Goal: Use online tool/utility: Utilize a website feature to perform a specific function

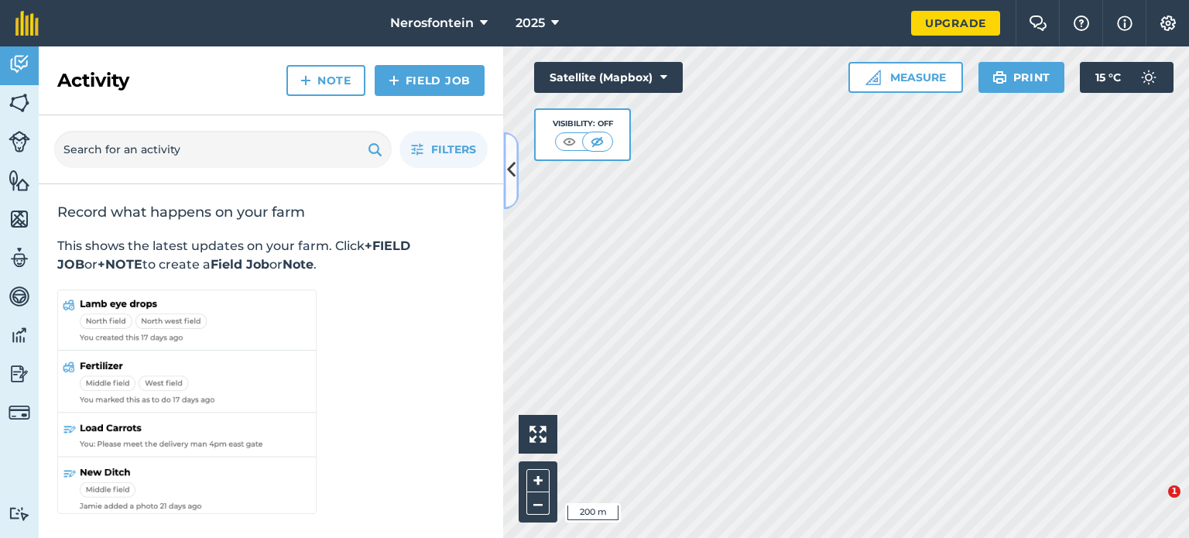
click at [511, 166] on icon at bounding box center [511, 170] width 9 height 27
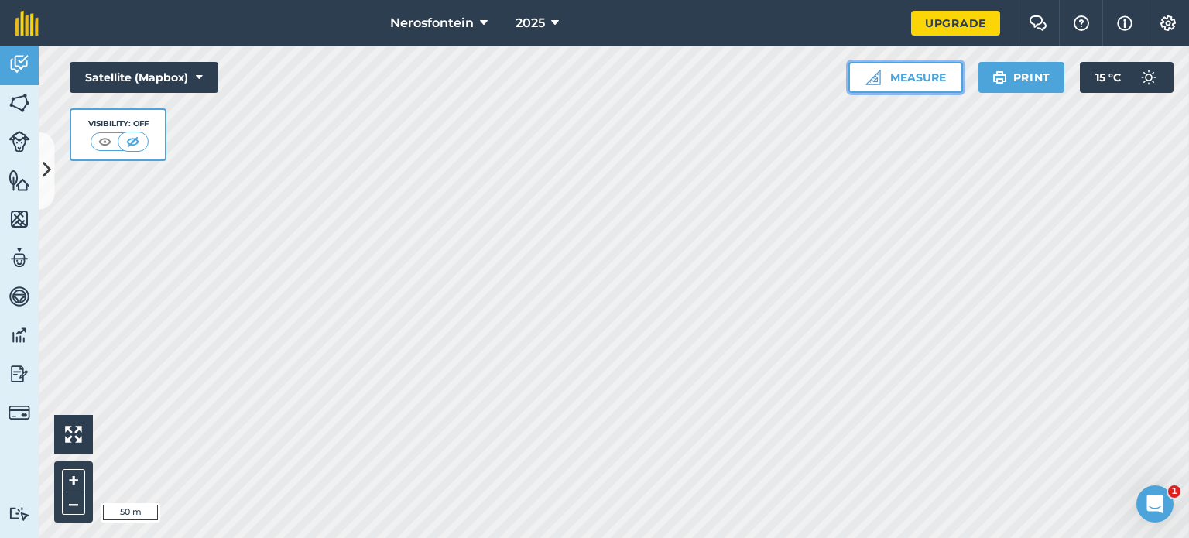
click at [888, 89] on button "Measure" at bounding box center [905, 77] width 115 height 31
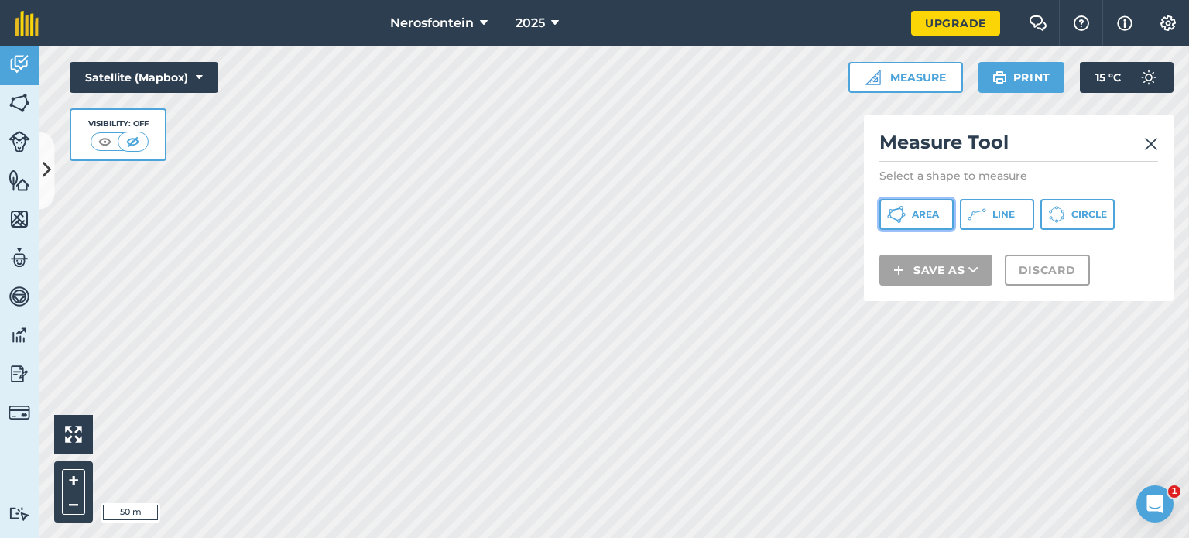
click at [915, 206] on button "Area" at bounding box center [916, 214] width 74 height 31
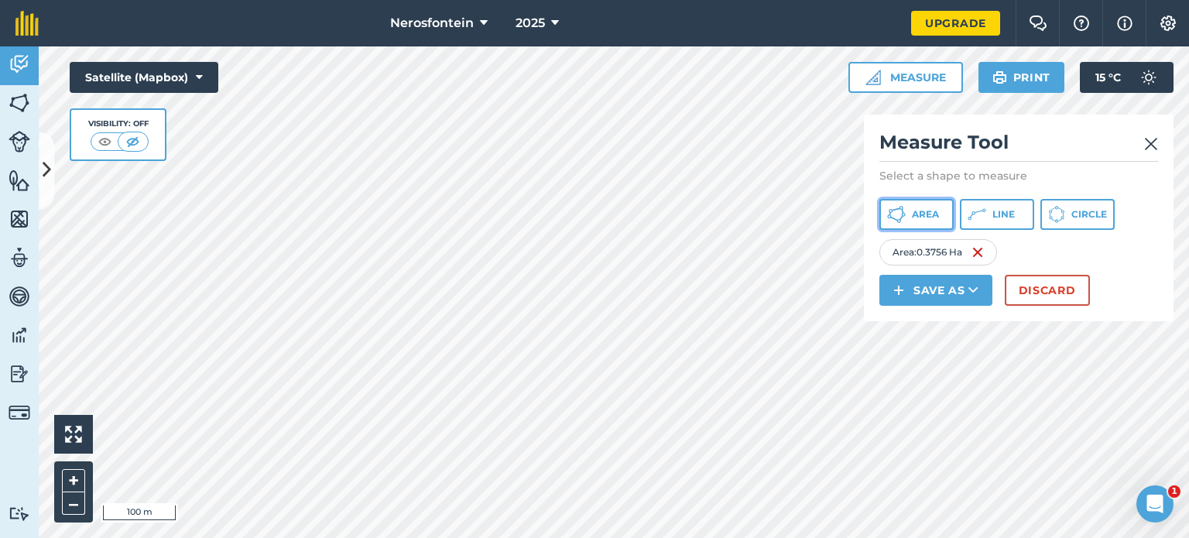
click at [924, 213] on span "Area" at bounding box center [925, 214] width 27 height 12
click at [1151, 144] on img at bounding box center [1151, 144] width 14 height 19
